Goal: Transaction & Acquisition: Purchase product/service

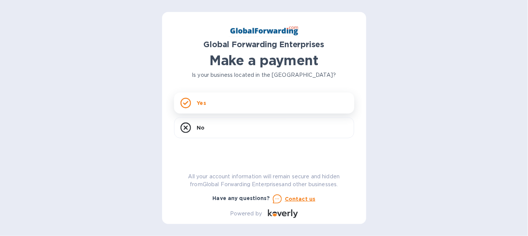
click at [222, 108] on div "Yes" at bounding box center [264, 103] width 180 height 21
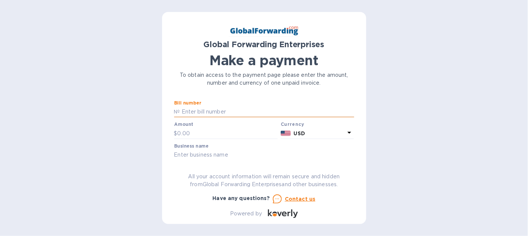
click at [224, 113] on input "text" at bounding box center [267, 112] width 174 height 11
type input "79713913"
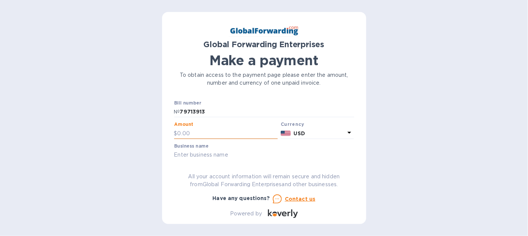
click at [186, 132] on input "text" at bounding box center [228, 133] width 101 height 11
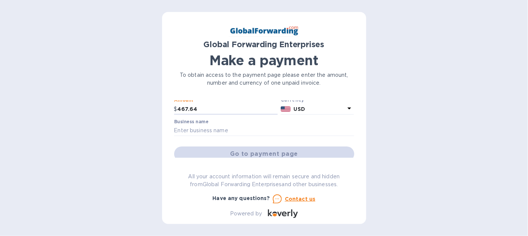
scroll to position [26, 0]
type input "467.64"
click at [188, 127] on input "text" at bounding box center [264, 129] width 180 height 11
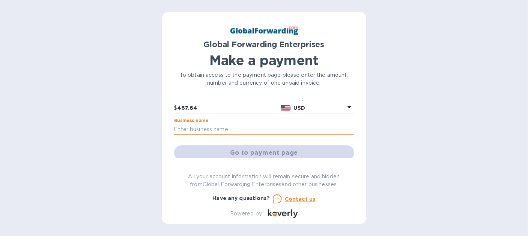
type input "MASCOT METROPOLITAN INC."
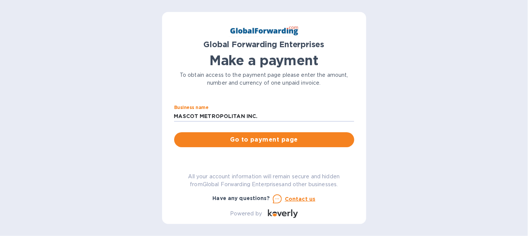
scroll to position [47, 0]
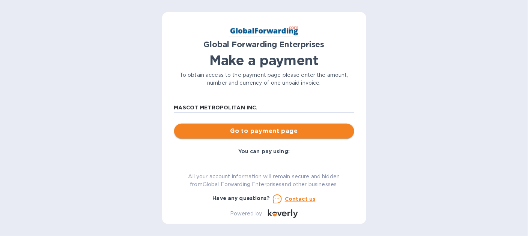
click at [267, 131] on span "Go to payment page" at bounding box center [264, 131] width 168 height 9
